Goal: Information Seeking & Learning: Learn about a topic

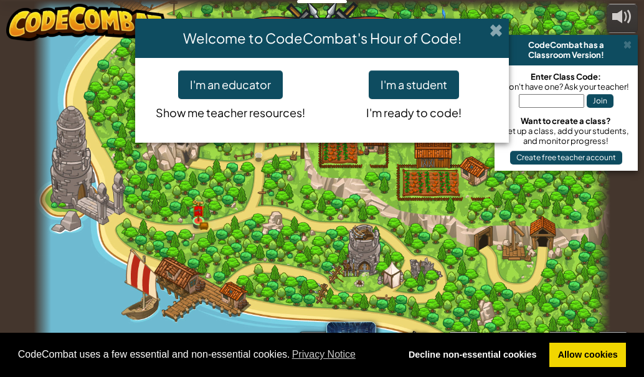
click at [494, 33] on span at bounding box center [496, 30] width 13 height 13
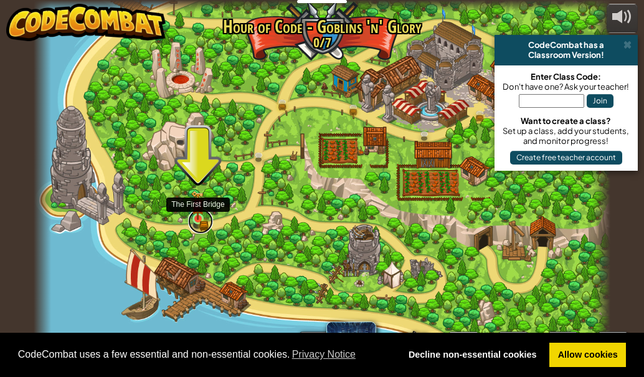
click at [191, 225] on link at bounding box center [200, 221] width 25 height 25
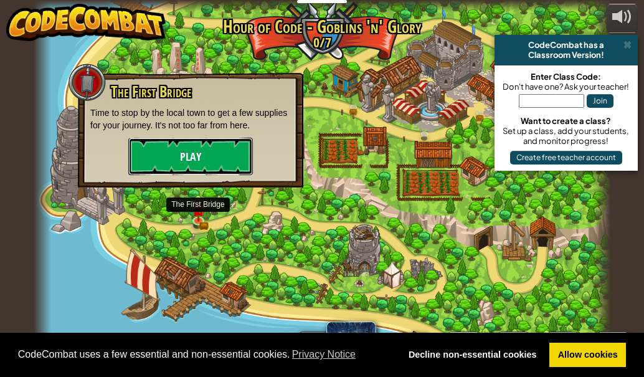
click at [216, 147] on button "Play" at bounding box center [190, 156] width 125 height 37
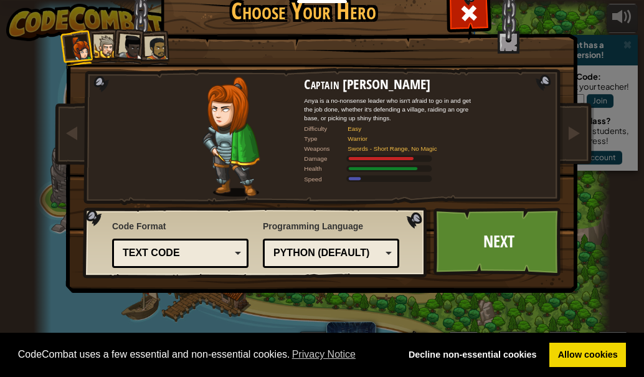
click at [384, 248] on div "Python (Default)" at bounding box center [331, 253] width 120 height 19
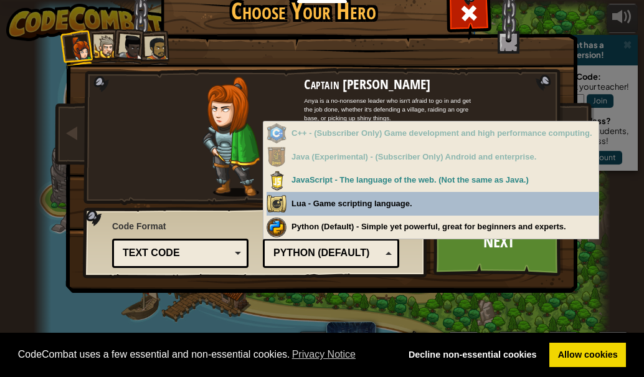
click at [171, 247] on div "Text code" at bounding box center [177, 253] width 108 height 14
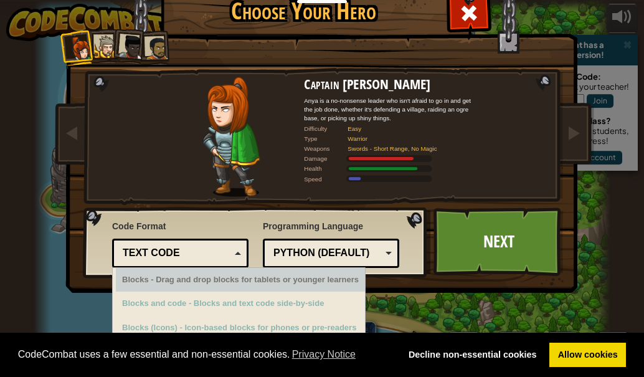
click at [193, 280] on div "Blocks - Drag and drop blocks for tablets or younger learners" at bounding box center [240, 280] width 249 height 24
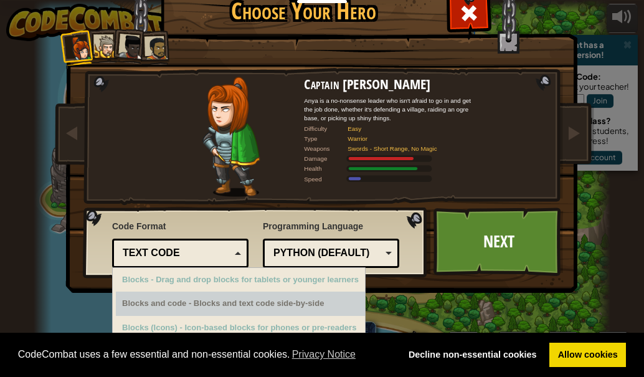
scroll to position [34, 0]
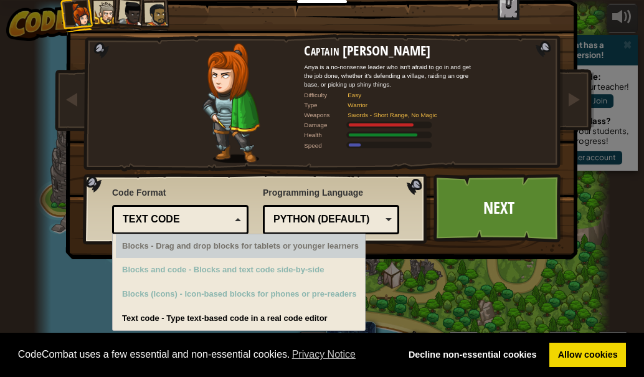
click at [199, 211] on div "Text code" at bounding box center [180, 219] width 120 height 19
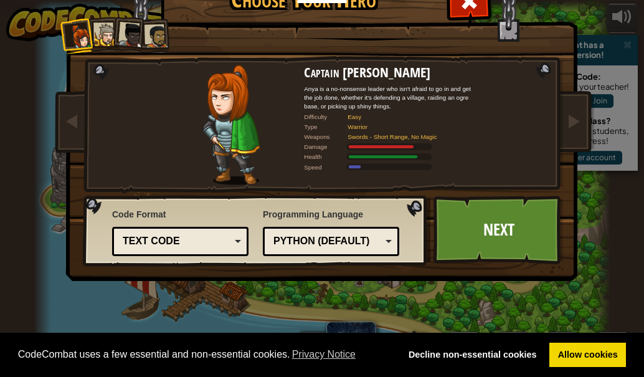
scroll to position [0, 0]
